Goal: Information Seeking & Learning: Learn about a topic

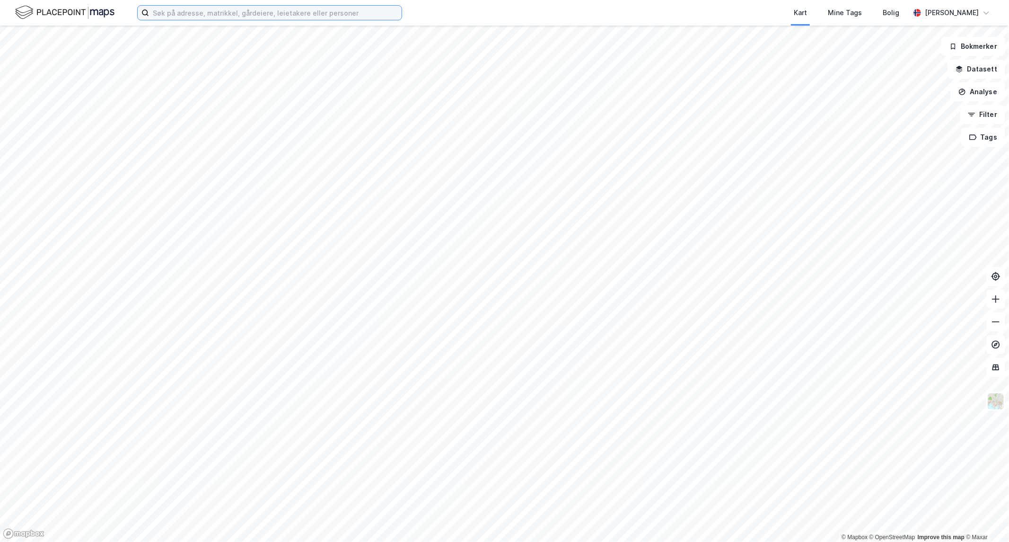
click at [181, 12] on input at bounding box center [275, 13] width 253 height 14
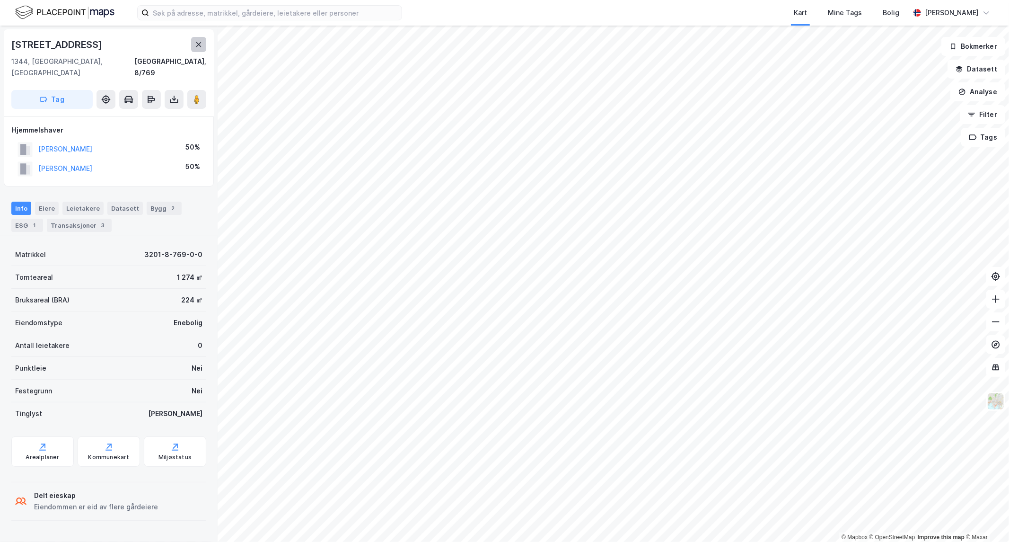
click at [196, 42] on icon at bounding box center [198, 44] width 5 height 5
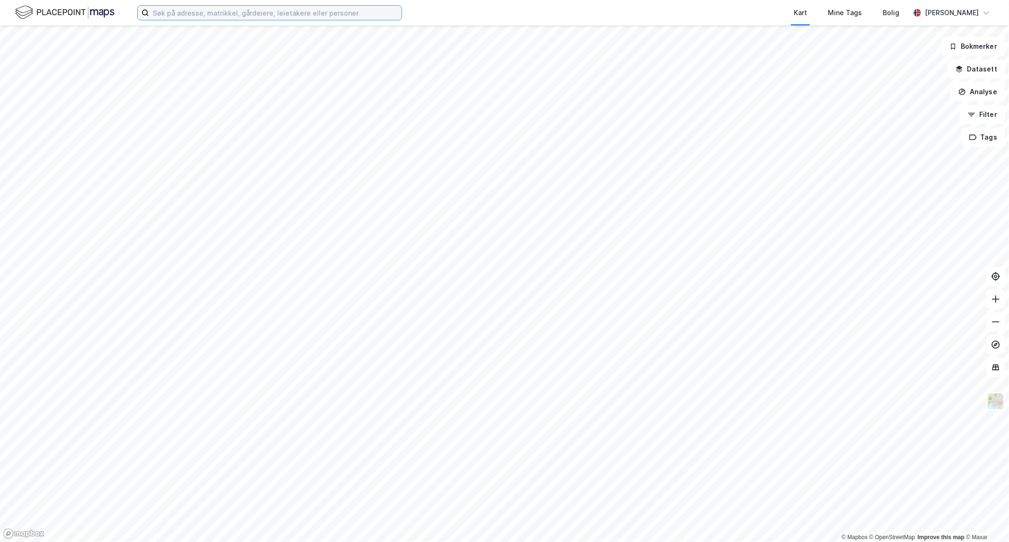
click at [221, 10] on input at bounding box center [275, 13] width 253 height 14
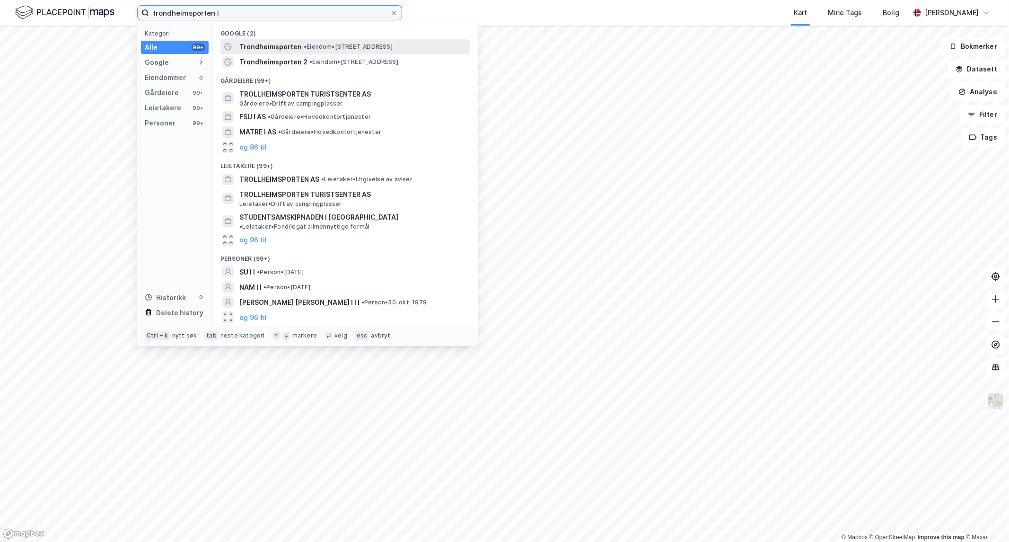
type input "trondheimsporten i"
click at [288, 44] on span "Trondheimsporten" at bounding box center [270, 46] width 62 height 11
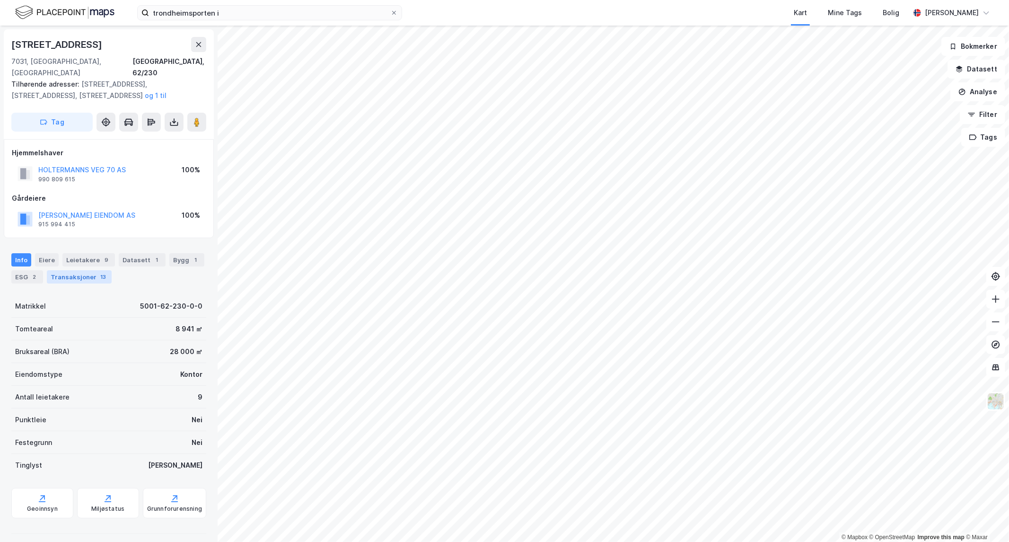
click at [83, 270] on div "Transaksjoner 13" at bounding box center [79, 276] width 65 height 13
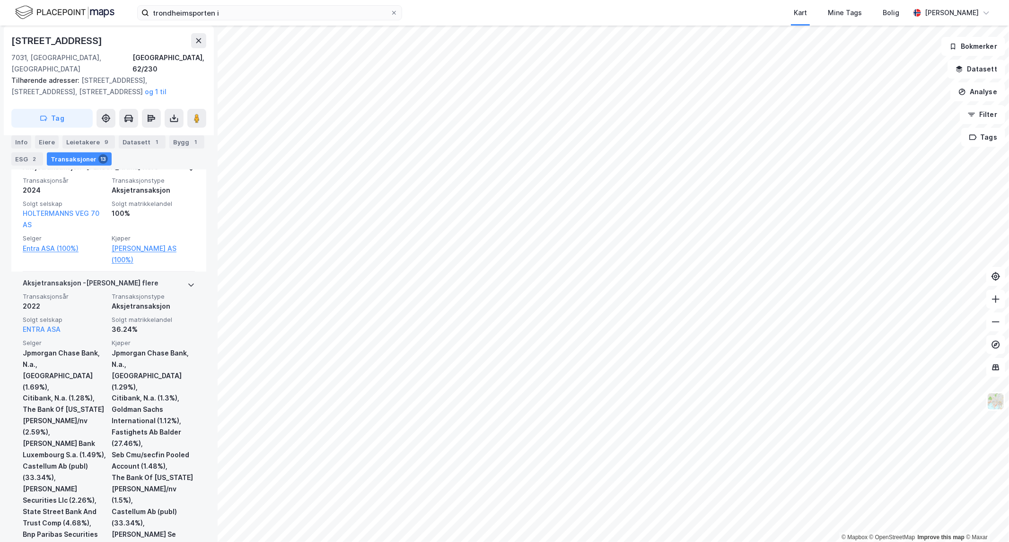
scroll to position [305, 0]
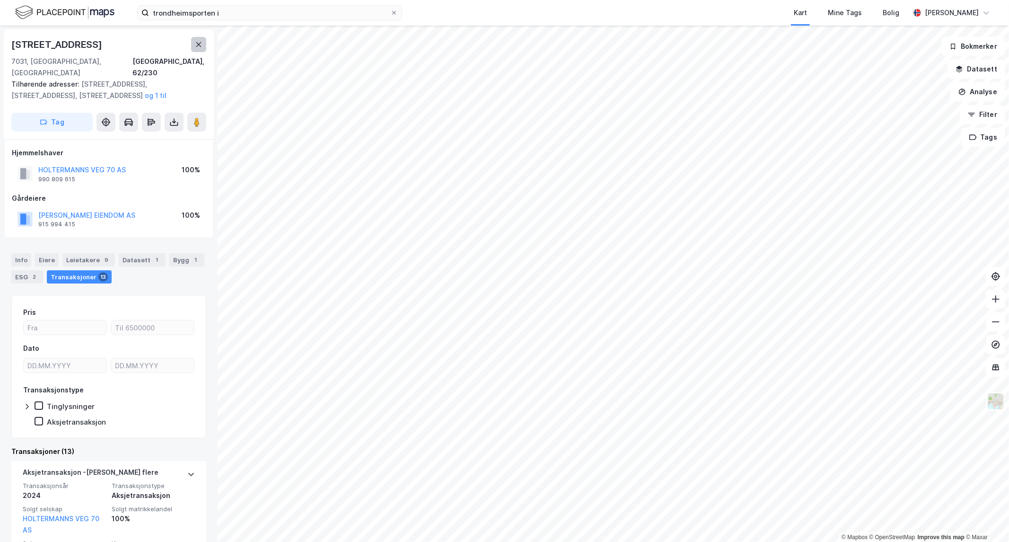
click at [199, 43] on icon at bounding box center [199, 45] width 8 height 8
click at [50, 253] on div "Eiere" at bounding box center [47, 259] width 24 height 13
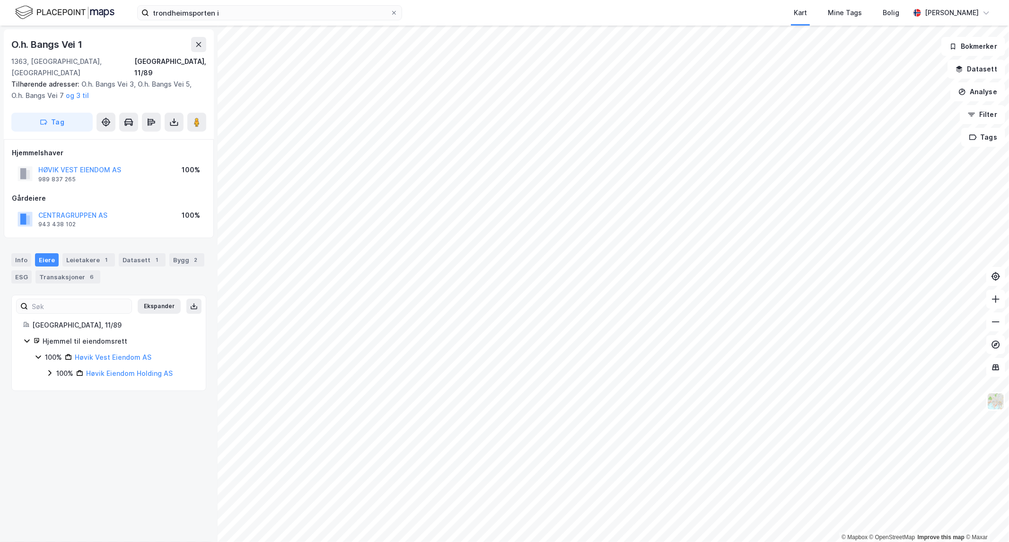
click at [46, 369] on icon at bounding box center [50, 373] width 8 height 8
click at [63, 385] on icon at bounding box center [61, 389] width 8 height 8
click at [72, 401] on icon at bounding box center [73, 405] width 8 height 8
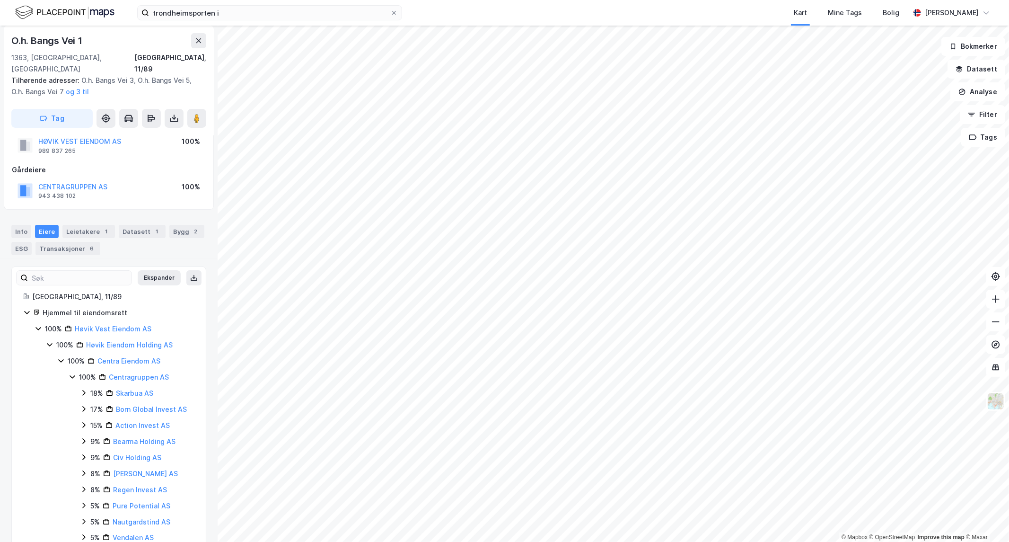
scroll to position [42, 0]
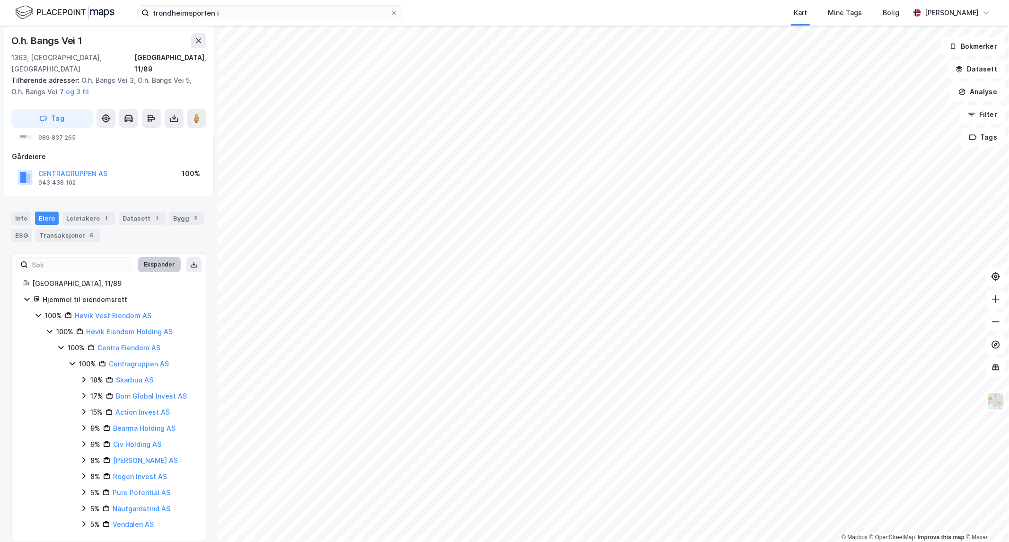
click at [166, 257] on button "Ekspander" at bounding box center [159, 264] width 43 height 15
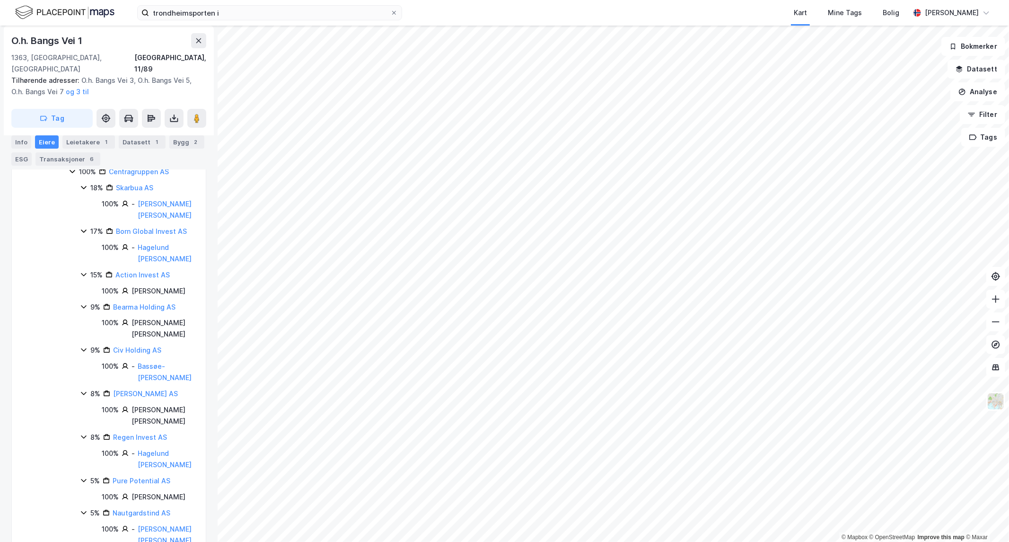
scroll to position [233, 0]
